Goal: Transaction & Acquisition: Purchase product/service

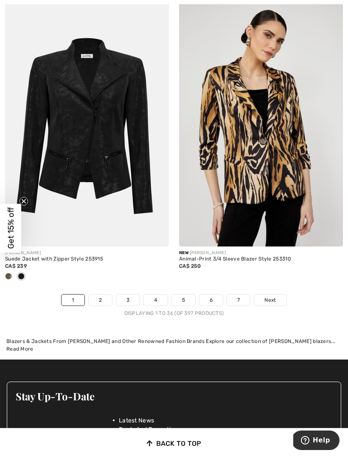
scroll to position [5054, 0]
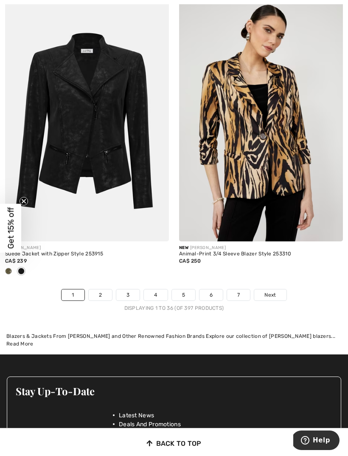
click at [275, 291] on span "Next" at bounding box center [270, 295] width 11 height 8
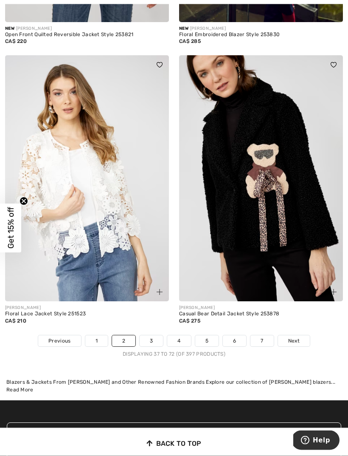
scroll to position [4978, 0]
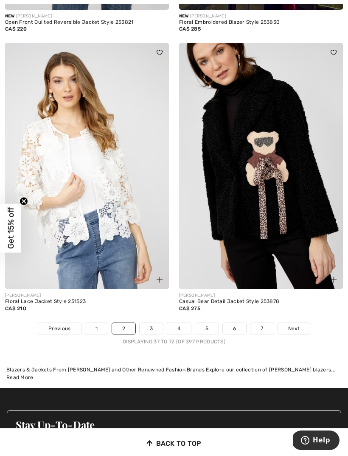
click at [300, 323] on link "Next" at bounding box center [294, 328] width 32 height 11
click at [292, 325] on span "Next" at bounding box center [294, 329] width 11 height 8
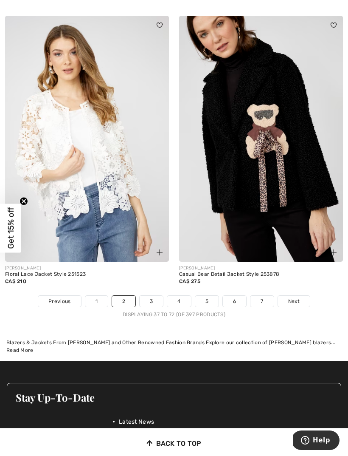
click at [291, 297] on span "Next" at bounding box center [294, 301] width 11 height 8
click at [153, 297] on link "3" at bounding box center [151, 301] width 23 height 11
click at [154, 296] on link "3" at bounding box center [151, 301] width 23 height 11
click at [303, 296] on link "Next" at bounding box center [294, 301] width 32 height 11
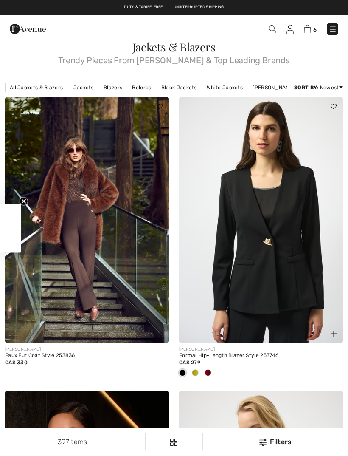
checkbox input "true"
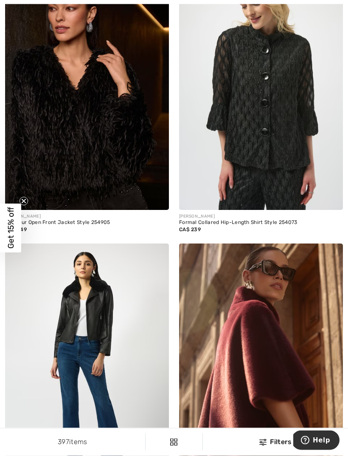
scroll to position [427, 0]
